Goal: Task Accomplishment & Management: Manage account settings

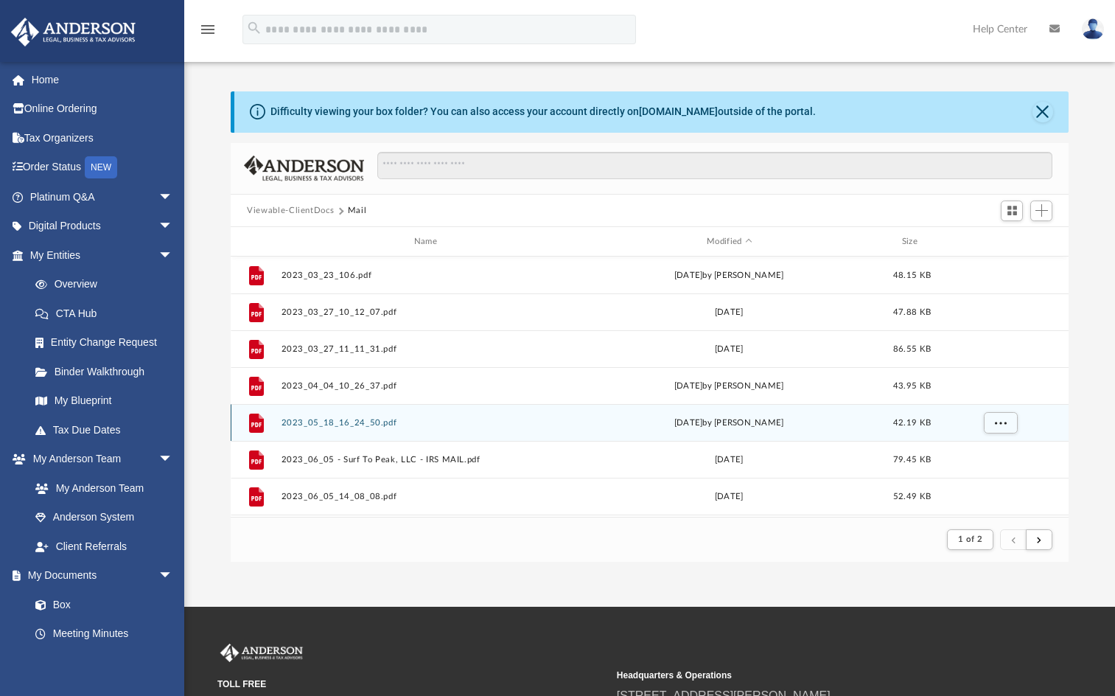
scroll to position [279, 826]
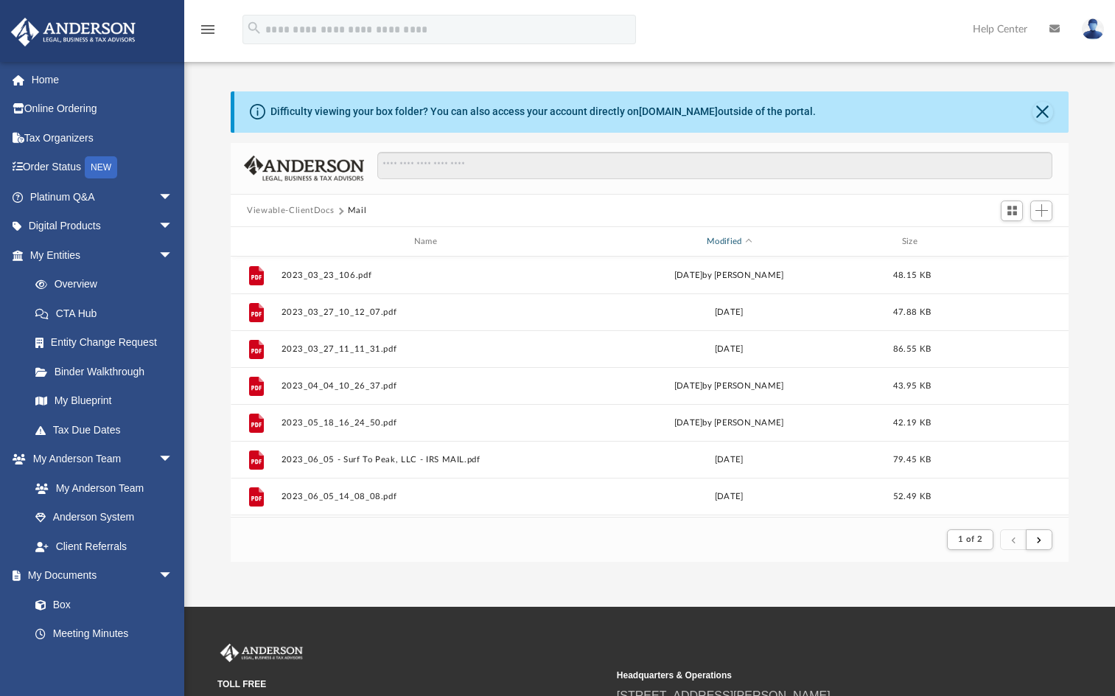
click at [725, 238] on div "Modified" at bounding box center [729, 241] width 295 height 13
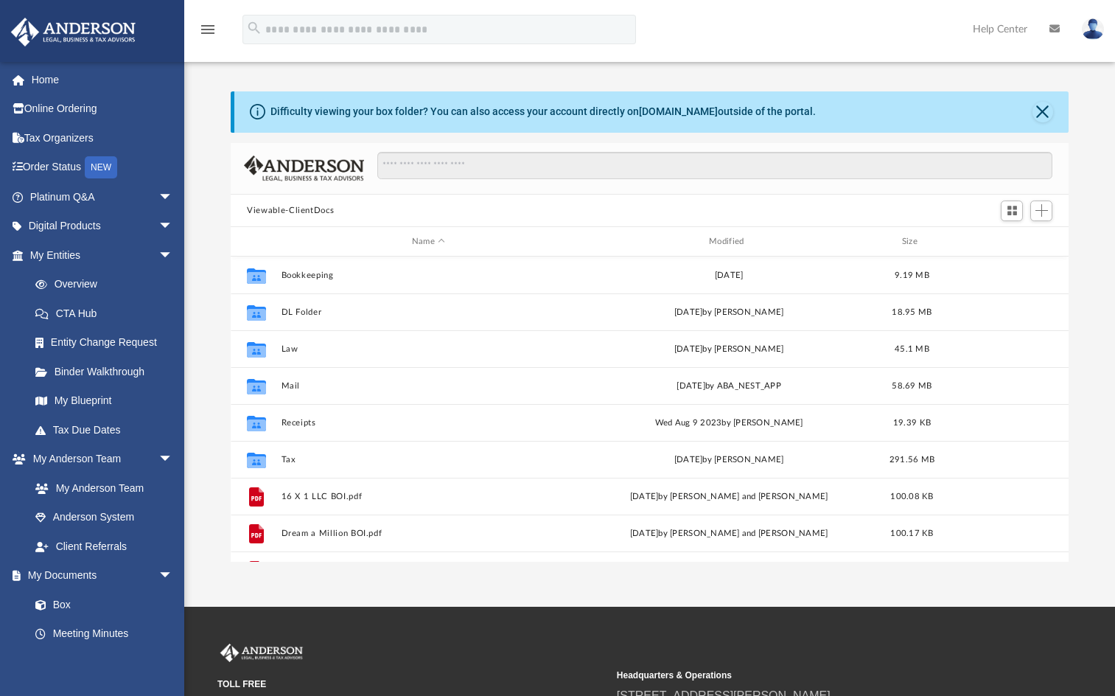
scroll to position [324, 826]
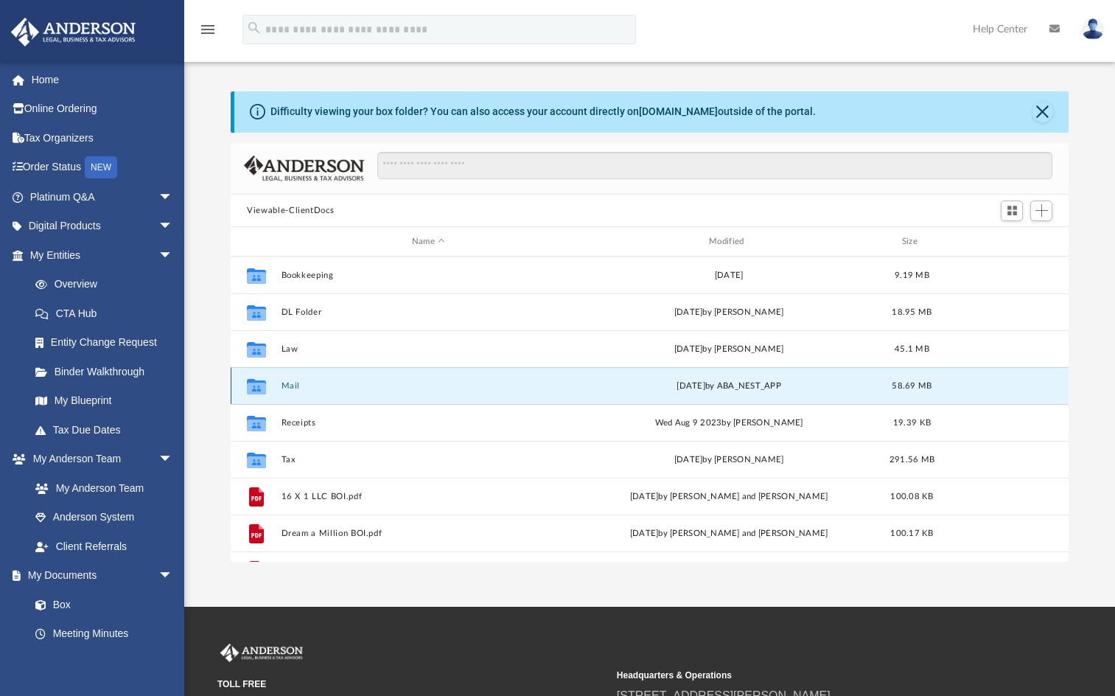
click at [287, 388] on button "Mail" at bounding box center [429, 386] width 294 height 10
click at [294, 385] on button "Mail" at bounding box center [429, 386] width 294 height 10
click at [262, 383] on icon "grid" at bounding box center [256, 389] width 19 height 12
click at [282, 384] on button "Mail" at bounding box center [429, 386] width 294 height 10
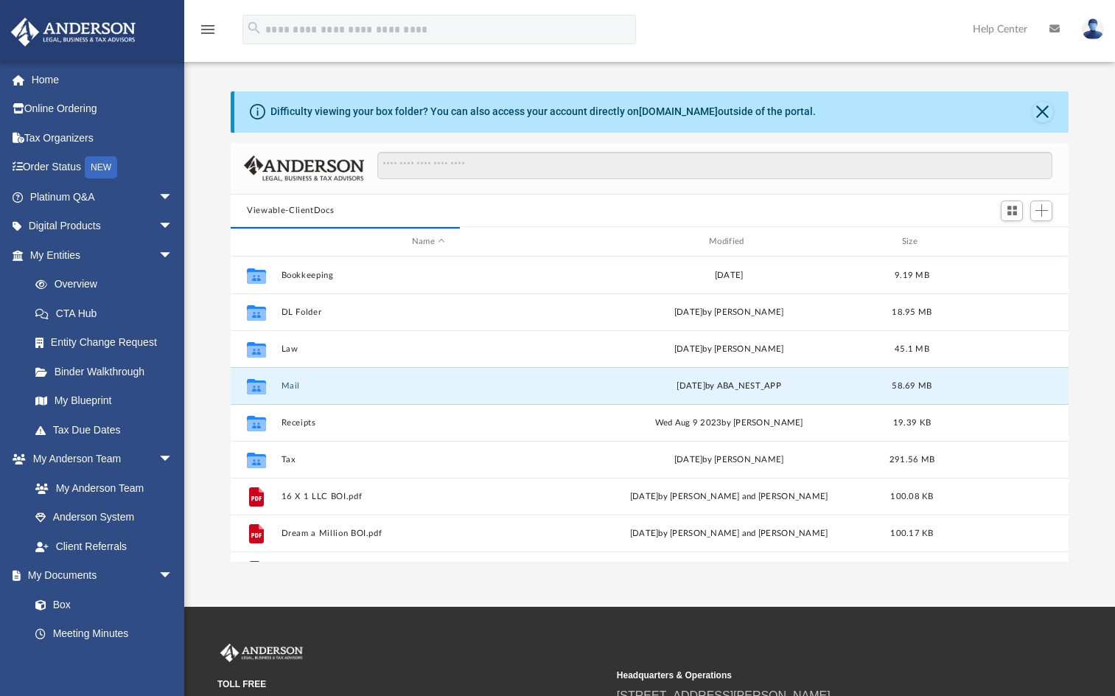
click at [1092, 25] on img at bounding box center [1093, 28] width 22 height 21
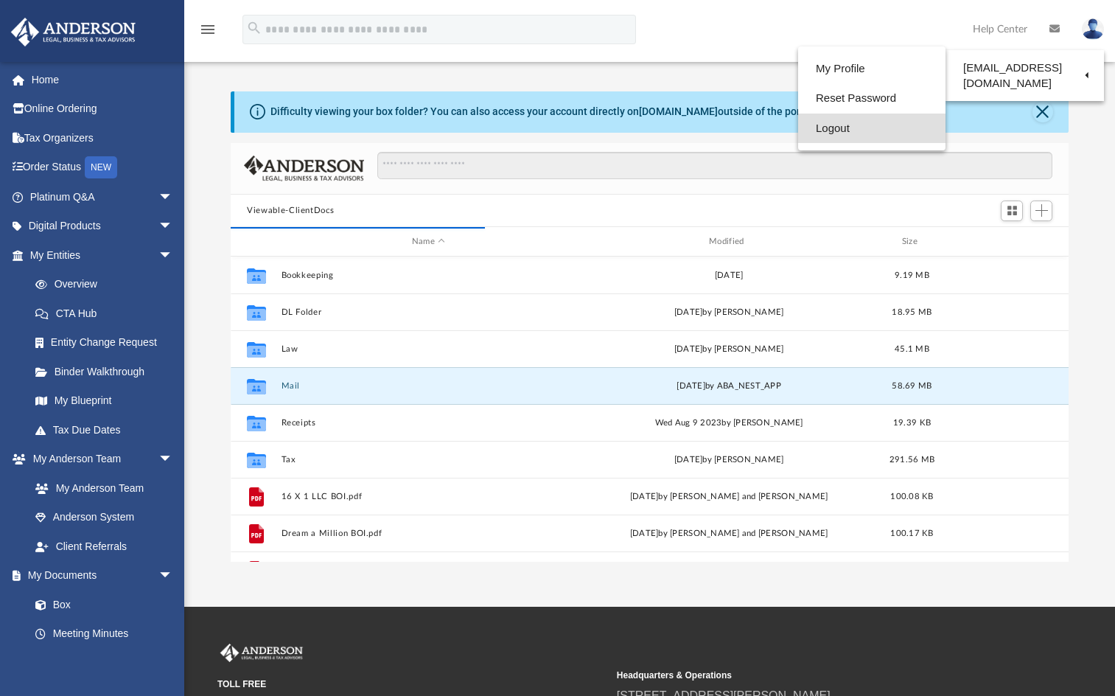
click at [798, 135] on link "Logout" at bounding box center [871, 129] width 147 height 30
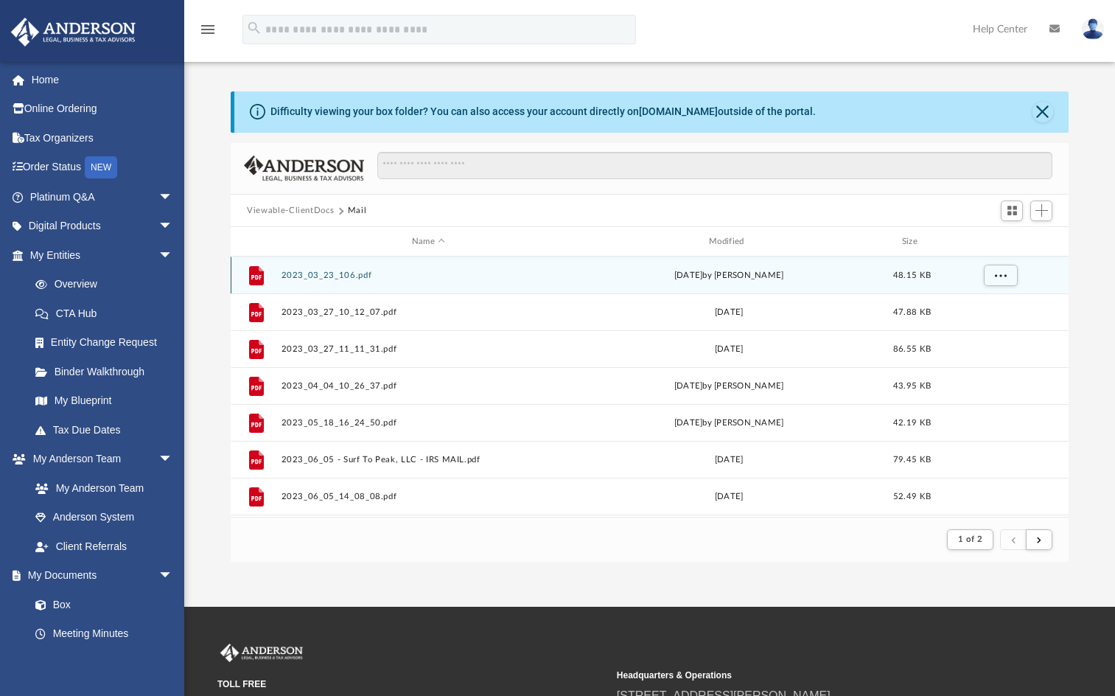
scroll to position [279, 826]
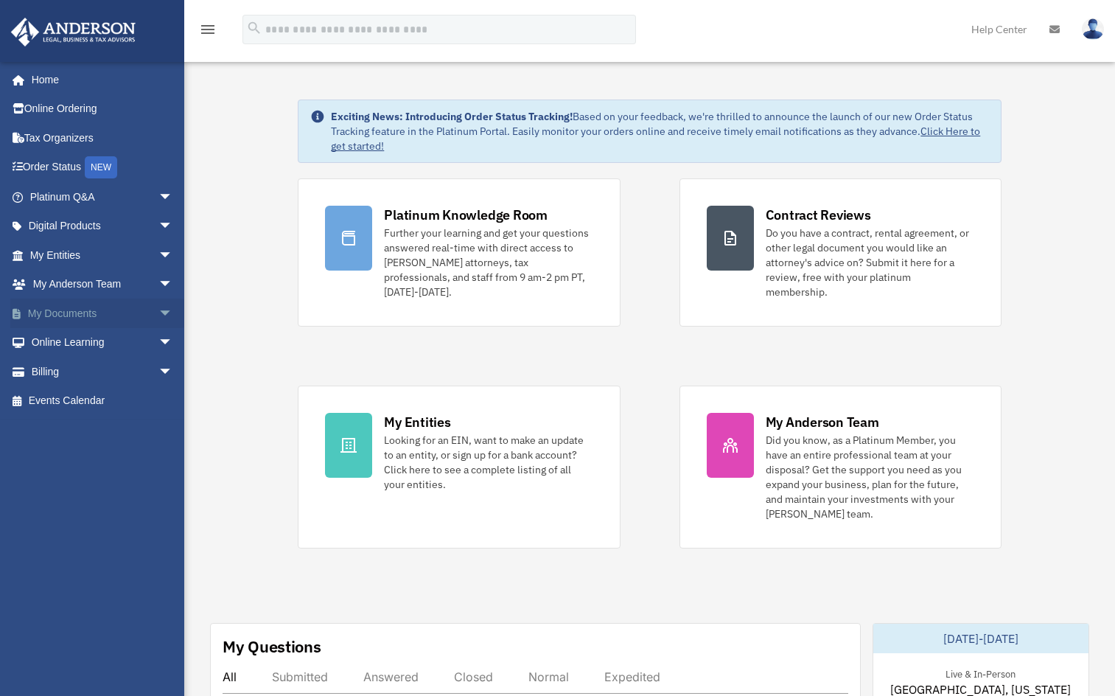
click at [158, 311] on span "arrow_drop_down" at bounding box center [172, 314] width 29 height 30
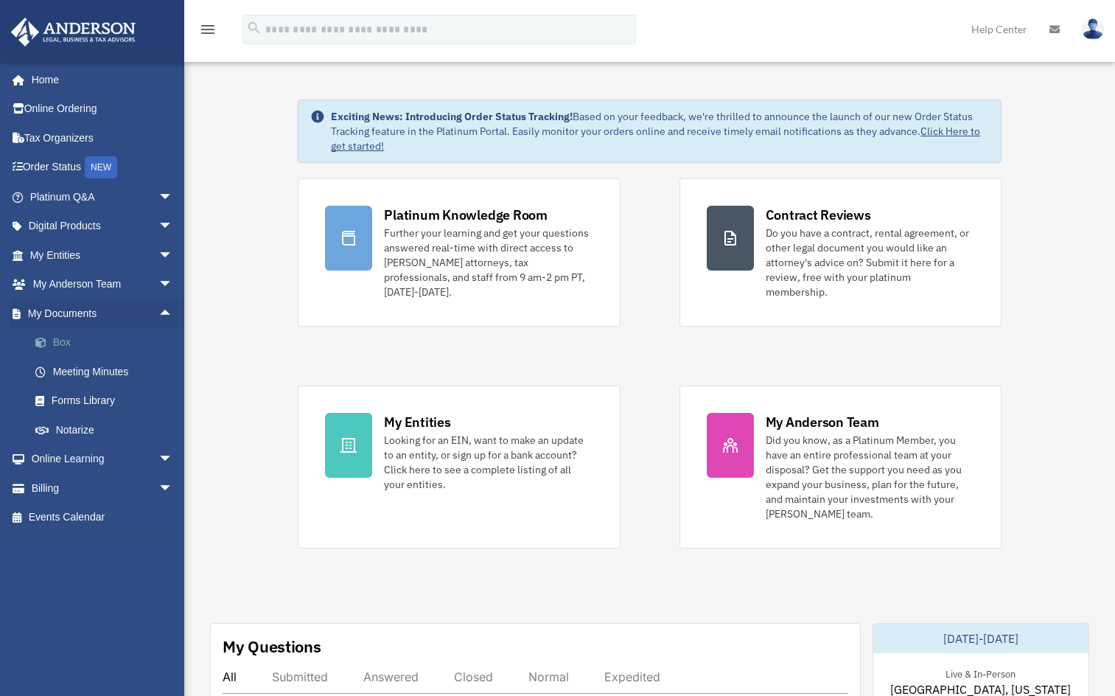
click at [87, 346] on link "Box" at bounding box center [108, 342] width 175 height 29
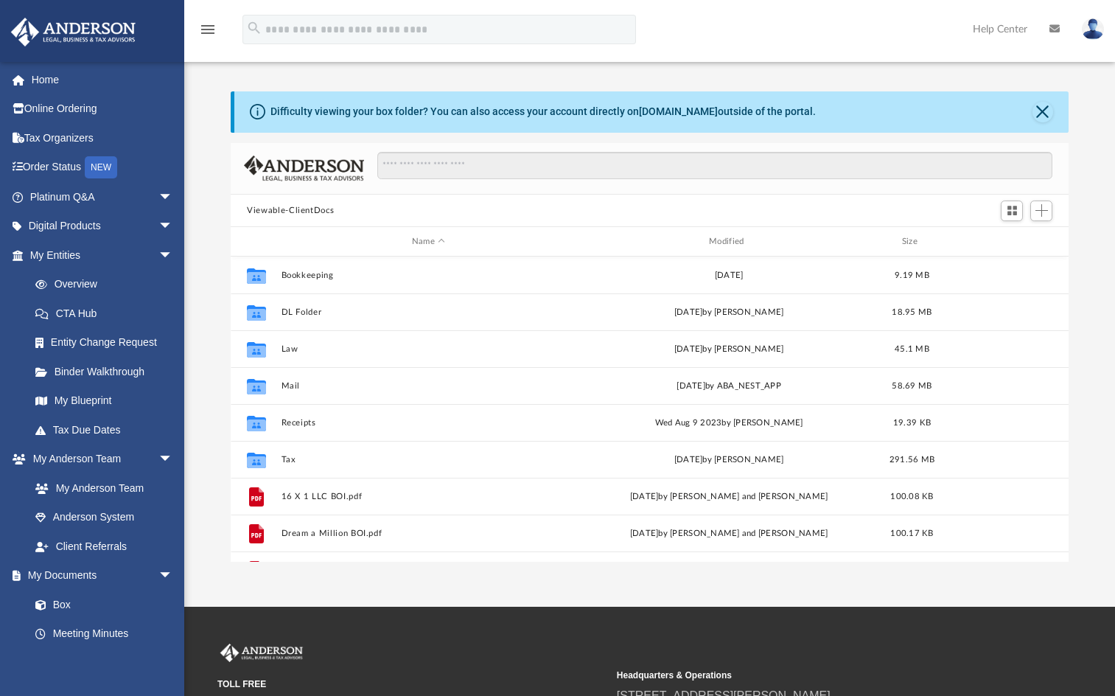
scroll to position [324, 826]
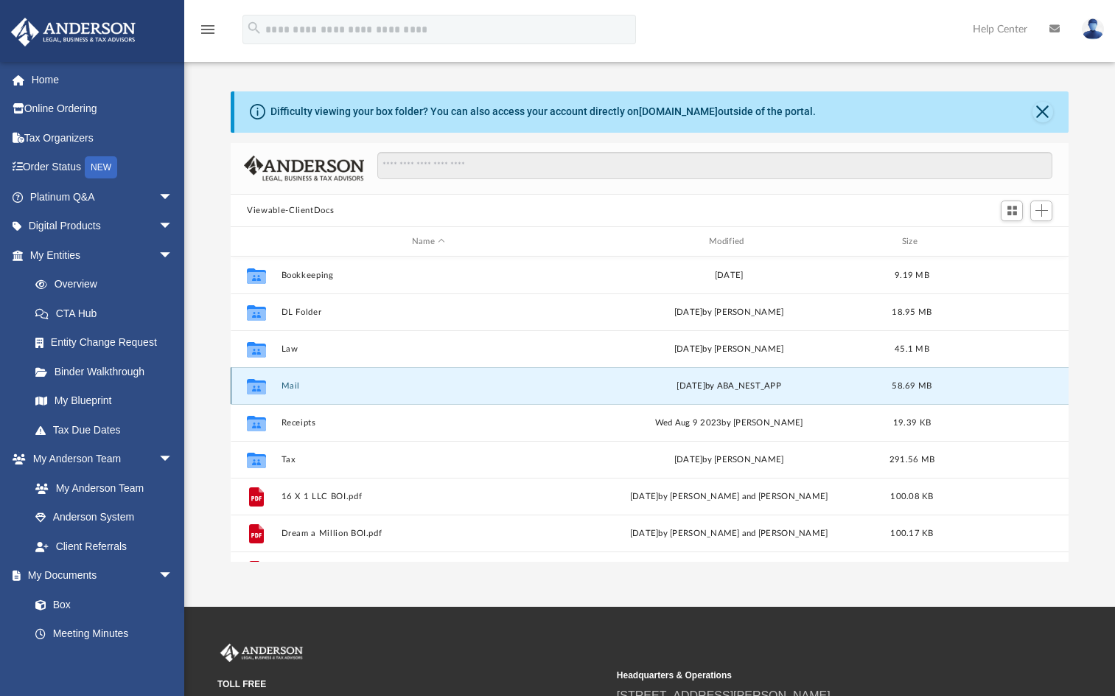
click at [292, 387] on button "Mail" at bounding box center [429, 386] width 294 height 10
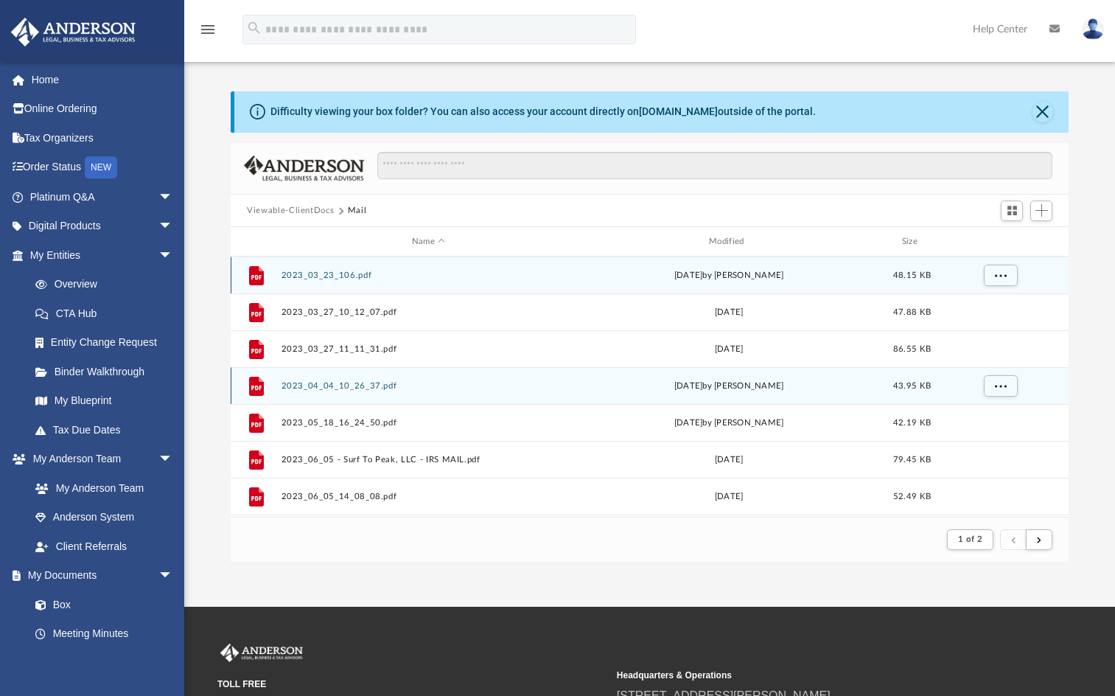
scroll to position [279, 826]
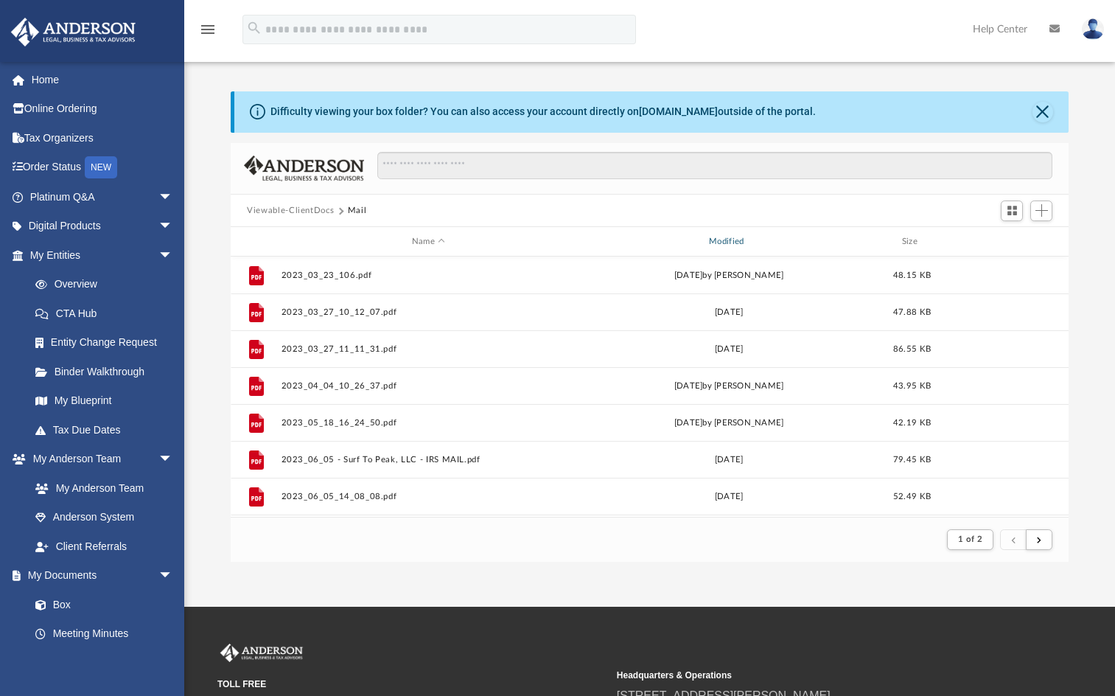
click at [722, 241] on div "Modified" at bounding box center [729, 241] width 295 height 13
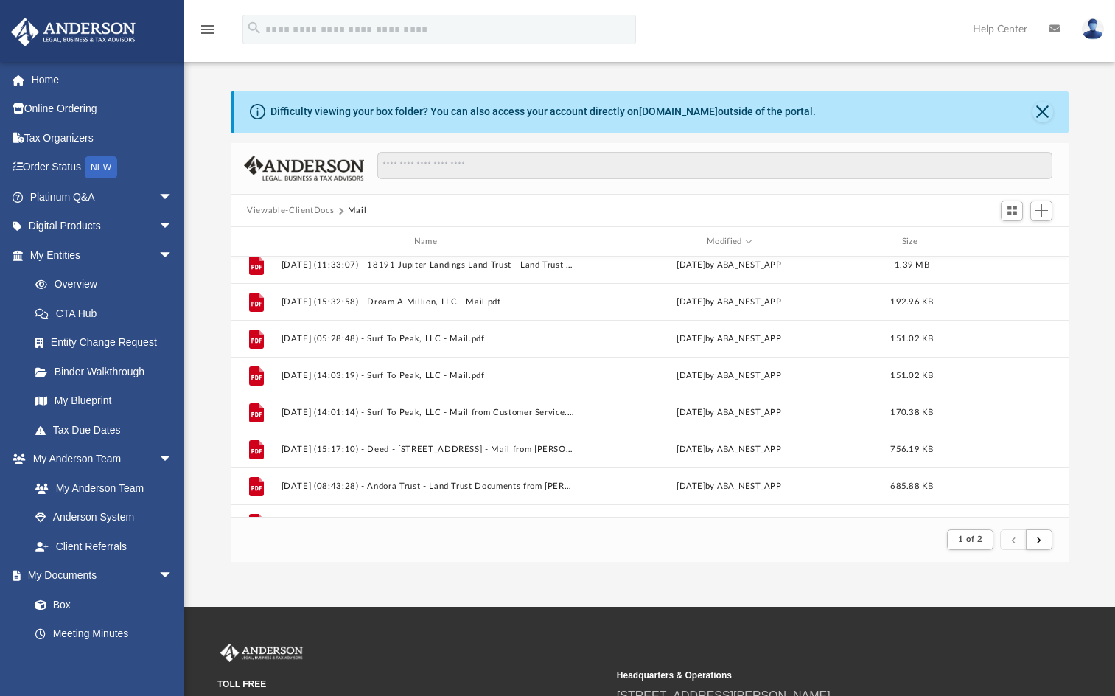
scroll to position [0, 0]
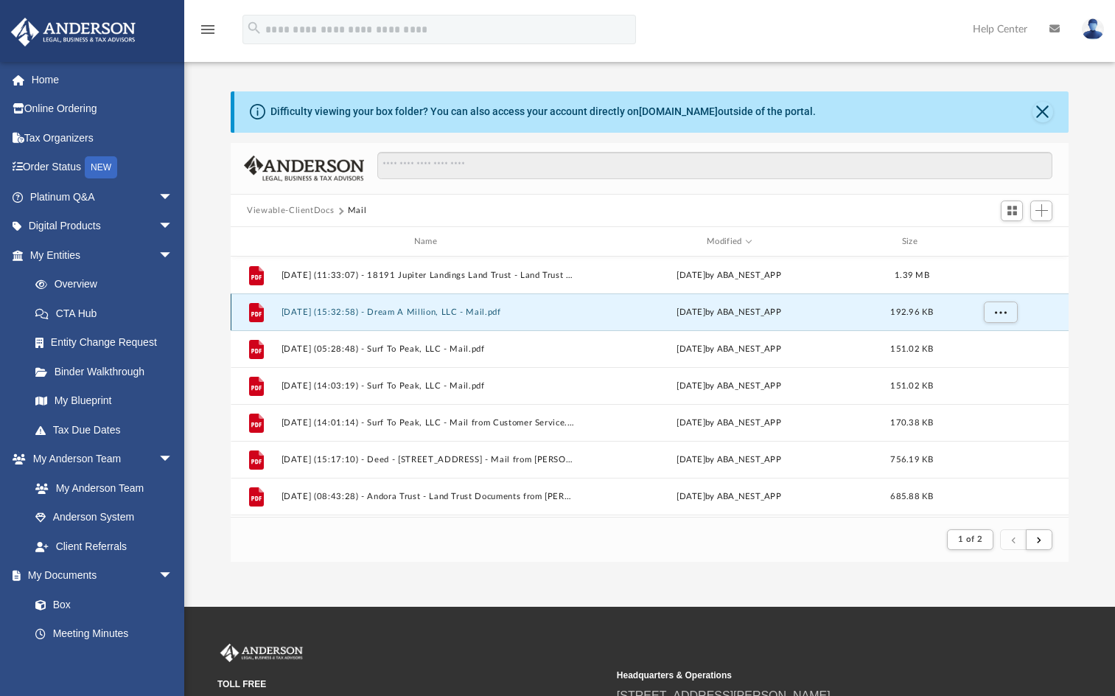
click at [413, 309] on button "2025.08.20 (15:32:58) - Dream A Million, LLC - Mail.pdf" at bounding box center [429, 312] width 294 height 10
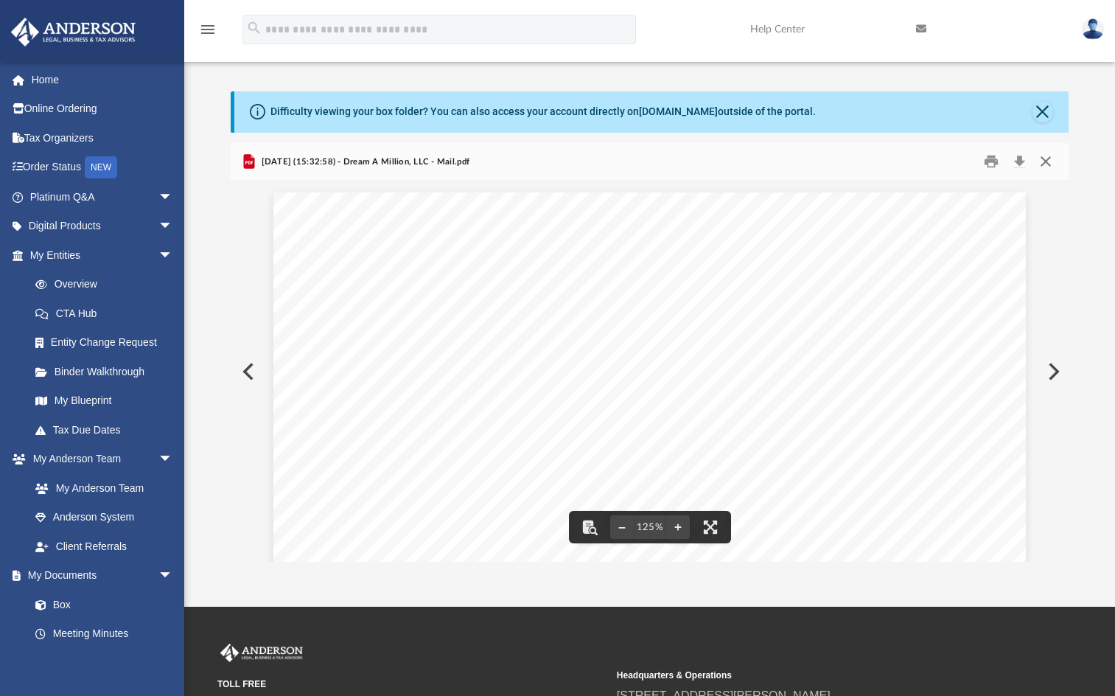
click at [1044, 165] on button "Close" at bounding box center [1045, 161] width 27 height 23
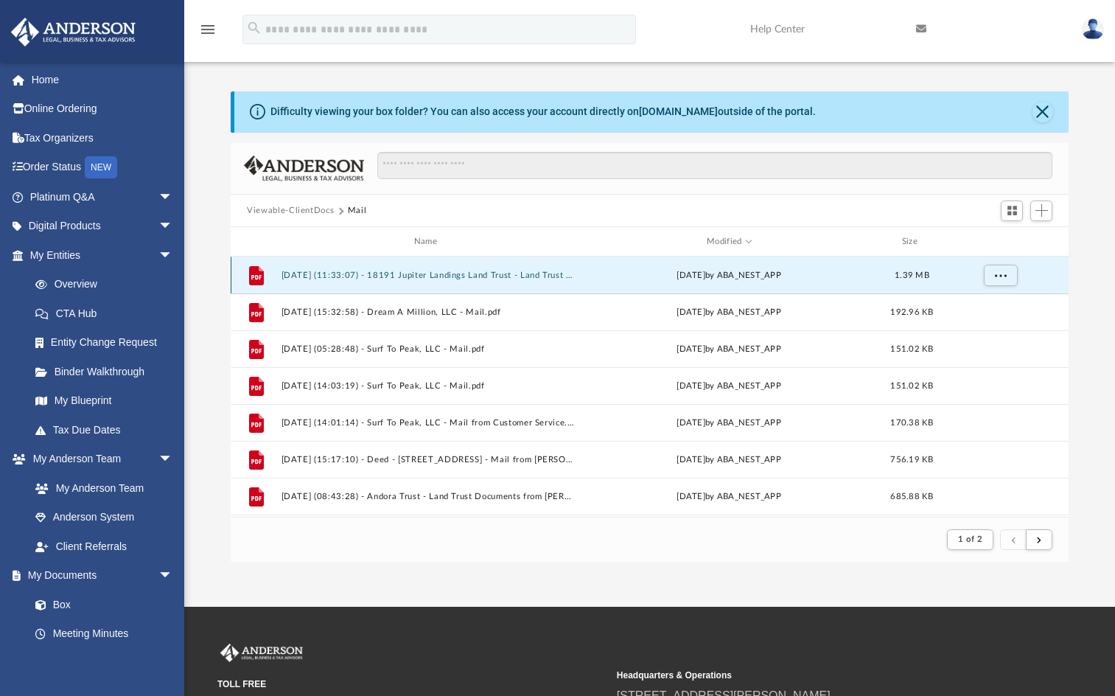
click at [458, 274] on button "2025.09.03 (11:33:07) - 18191 Jupiter Landings Land Trust - Land Trust Document…" at bounding box center [429, 275] width 294 height 10
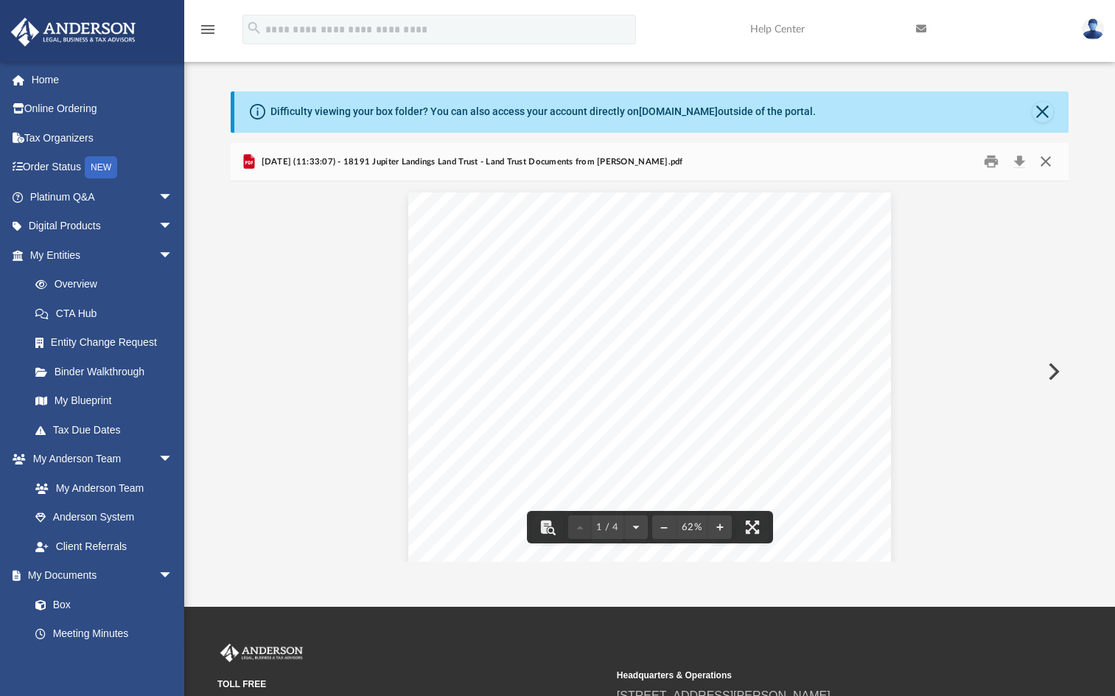
click at [1045, 160] on button "Close" at bounding box center [1045, 161] width 27 height 23
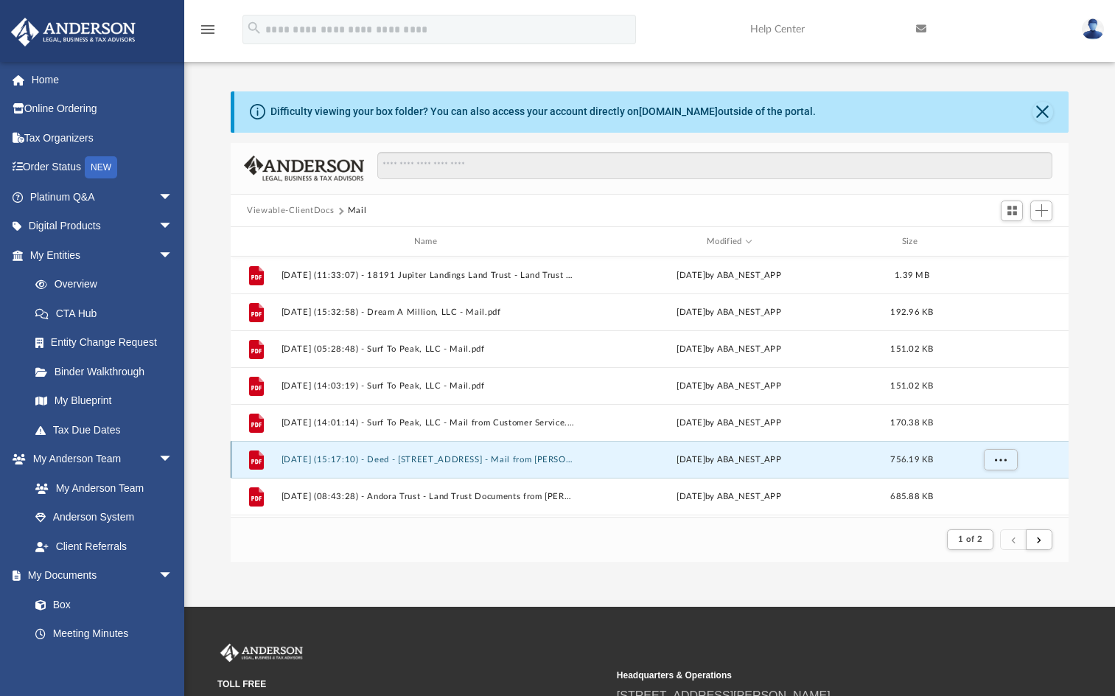
click at [421, 462] on button "2025.07.08 (15:17:10) - Deed - 18191 Jupiter Landings Drive - Mail from ANNE M.…" at bounding box center [429, 460] width 294 height 10
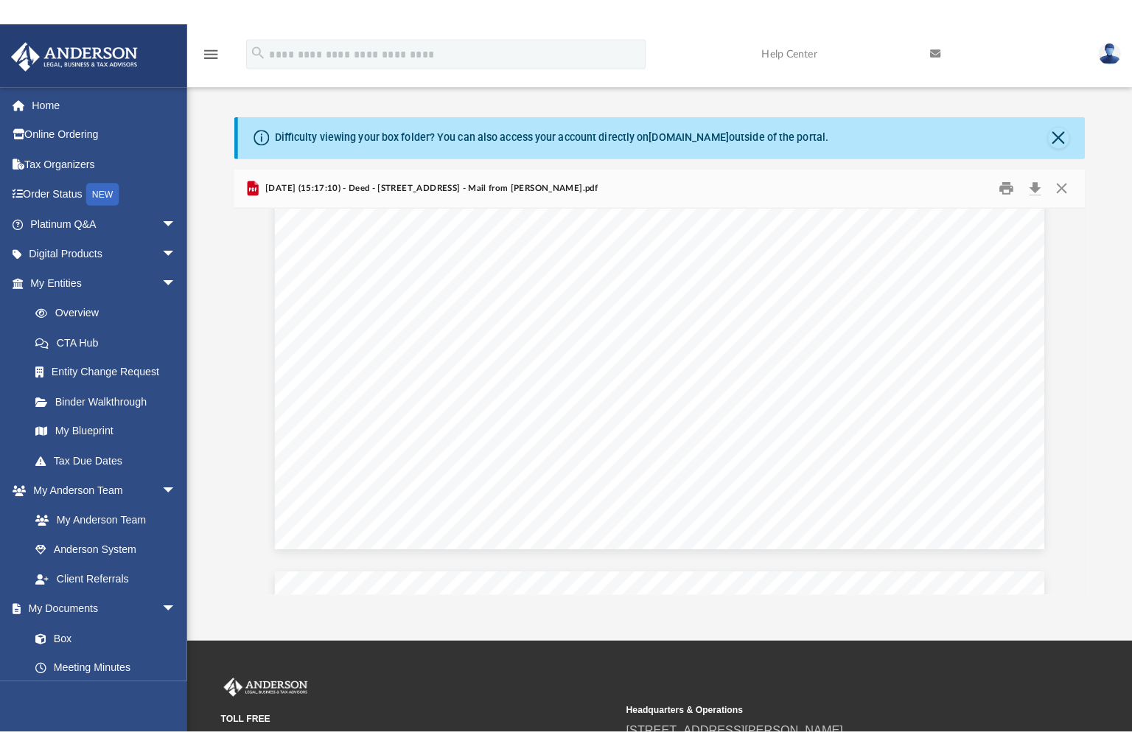
scroll to position [649, 0]
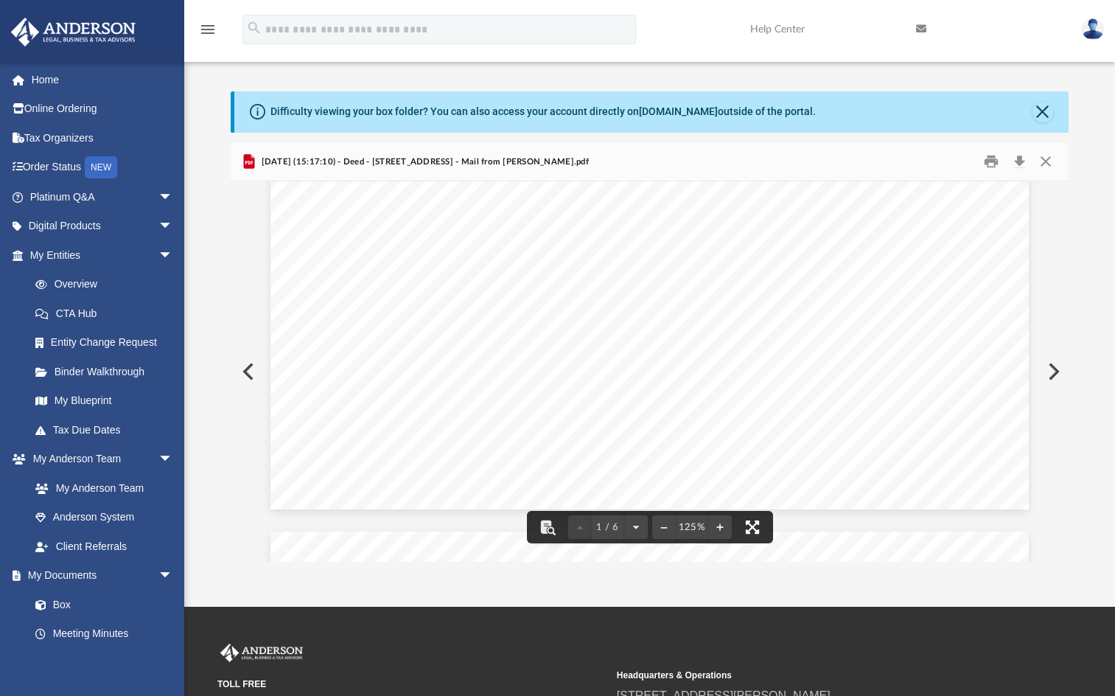
click at [754, 526] on button "File preview" at bounding box center [752, 527] width 32 height 32
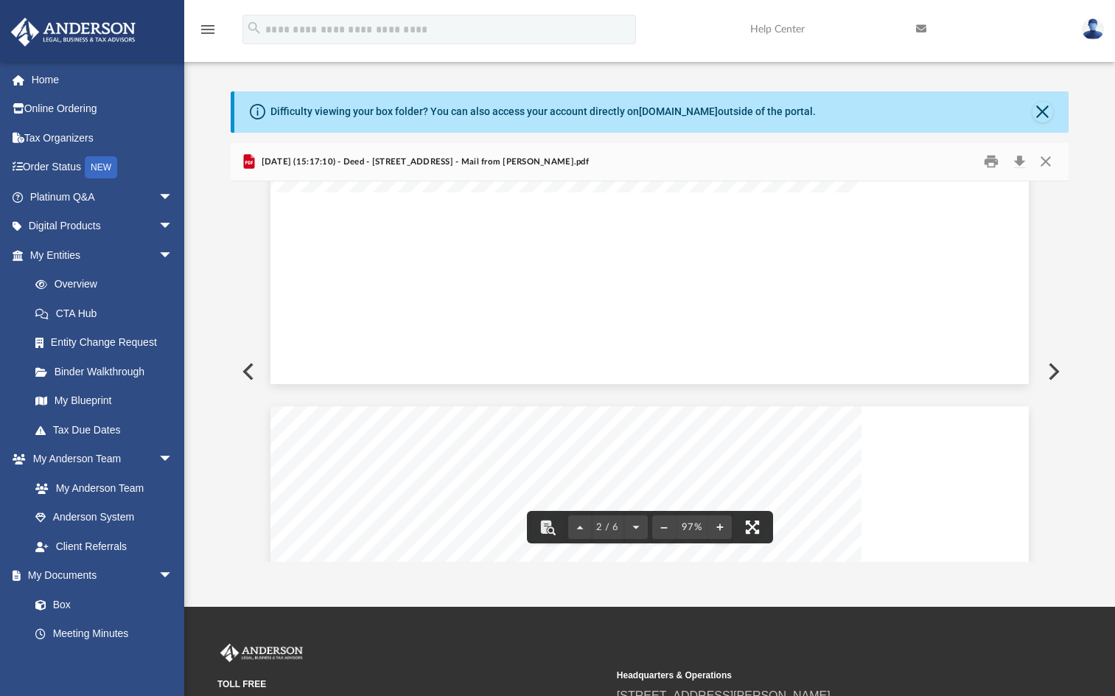
scroll to position [988, 0]
drag, startPoint x: 615, startPoint y: 422, endPoint x: 503, endPoint y: 421, distance: 112.0
click at [503, 421] on div "Page 2" at bounding box center [649, 674] width 758 height 965
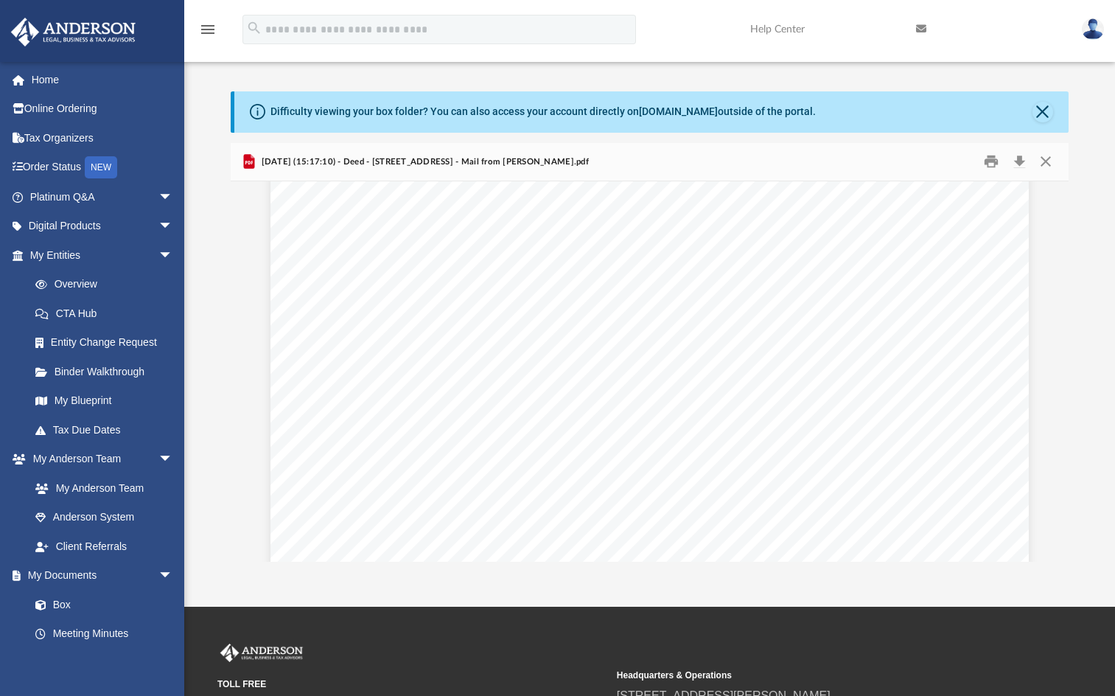
click at [1098, 30] on img at bounding box center [1093, 28] width 22 height 21
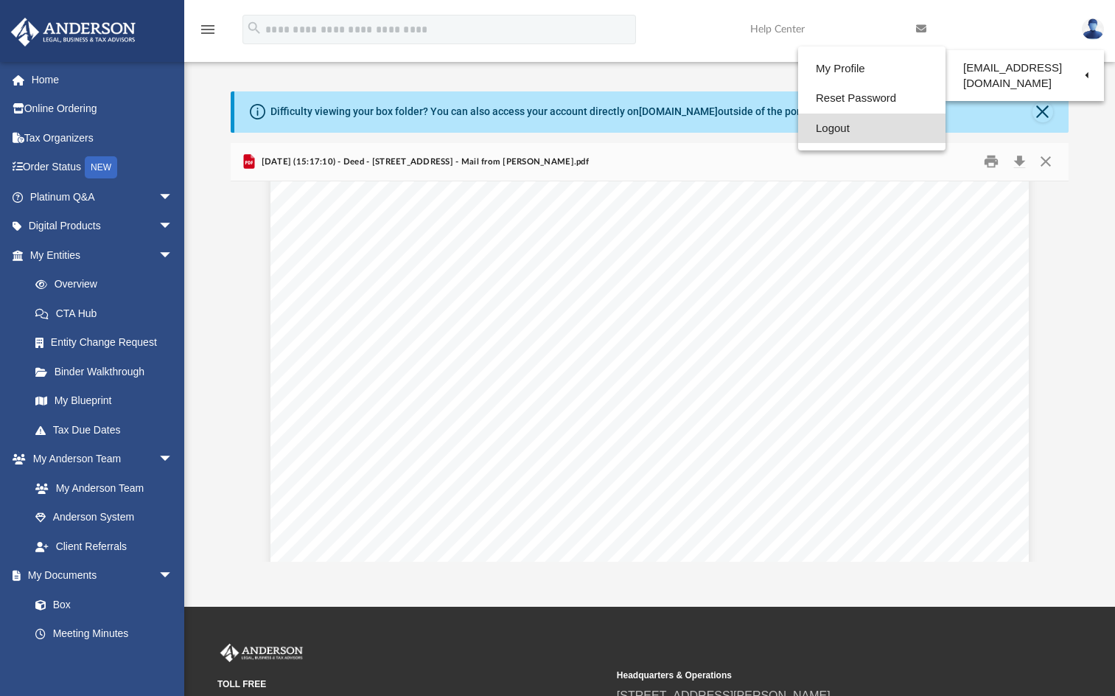
click at [798, 130] on link "Logout" at bounding box center [871, 129] width 147 height 30
